Goal: Task Accomplishment & Management: Complete application form

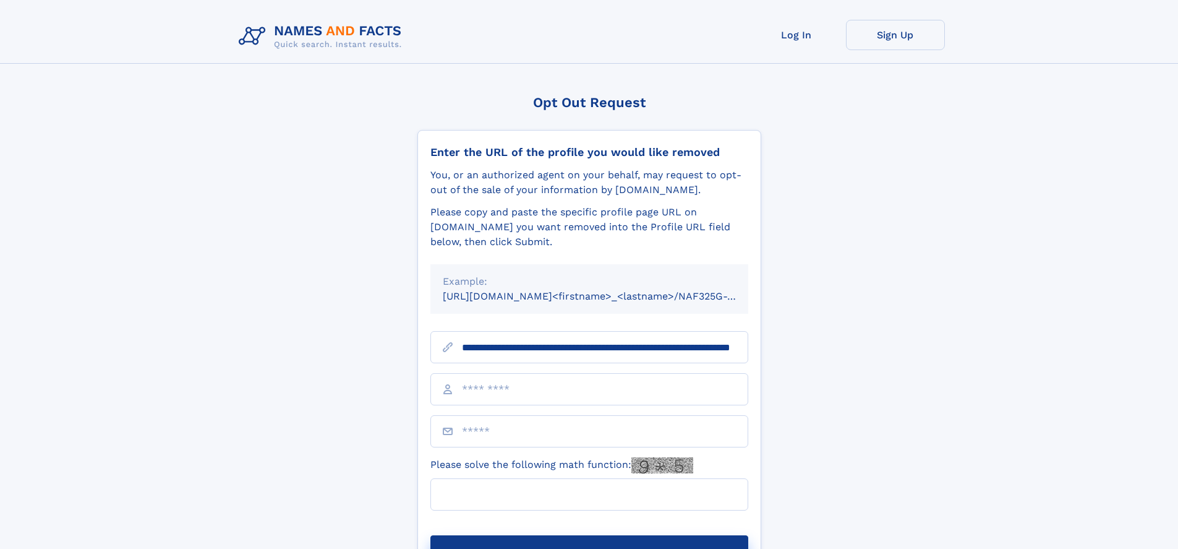
scroll to position [0, 121]
type input "**********"
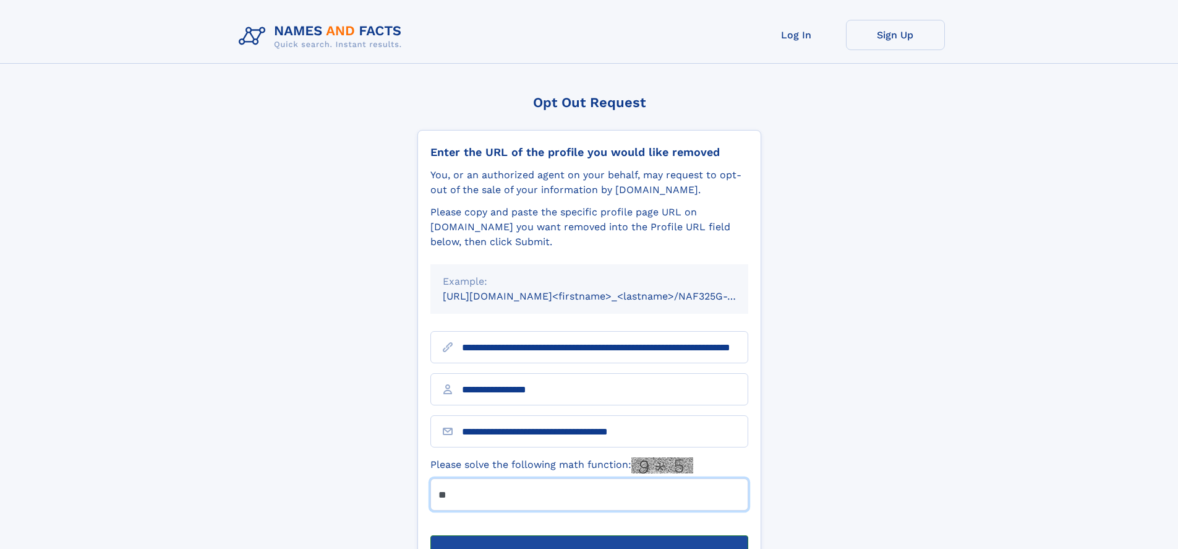
type input "**"
click at [589, 535] on button "Submit Opt Out Request" at bounding box center [589, 555] width 318 height 40
